Goal: Task Accomplishment & Management: Manage account settings

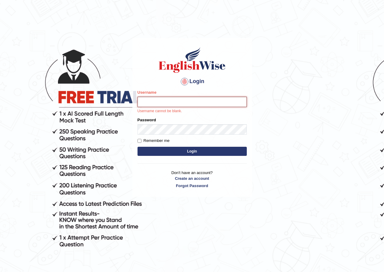
click at [183, 101] on input "Username" at bounding box center [191, 102] width 109 height 10
click at [151, 104] on input "Username" at bounding box center [191, 102] width 109 height 10
